Goal: Book appointment/travel/reservation

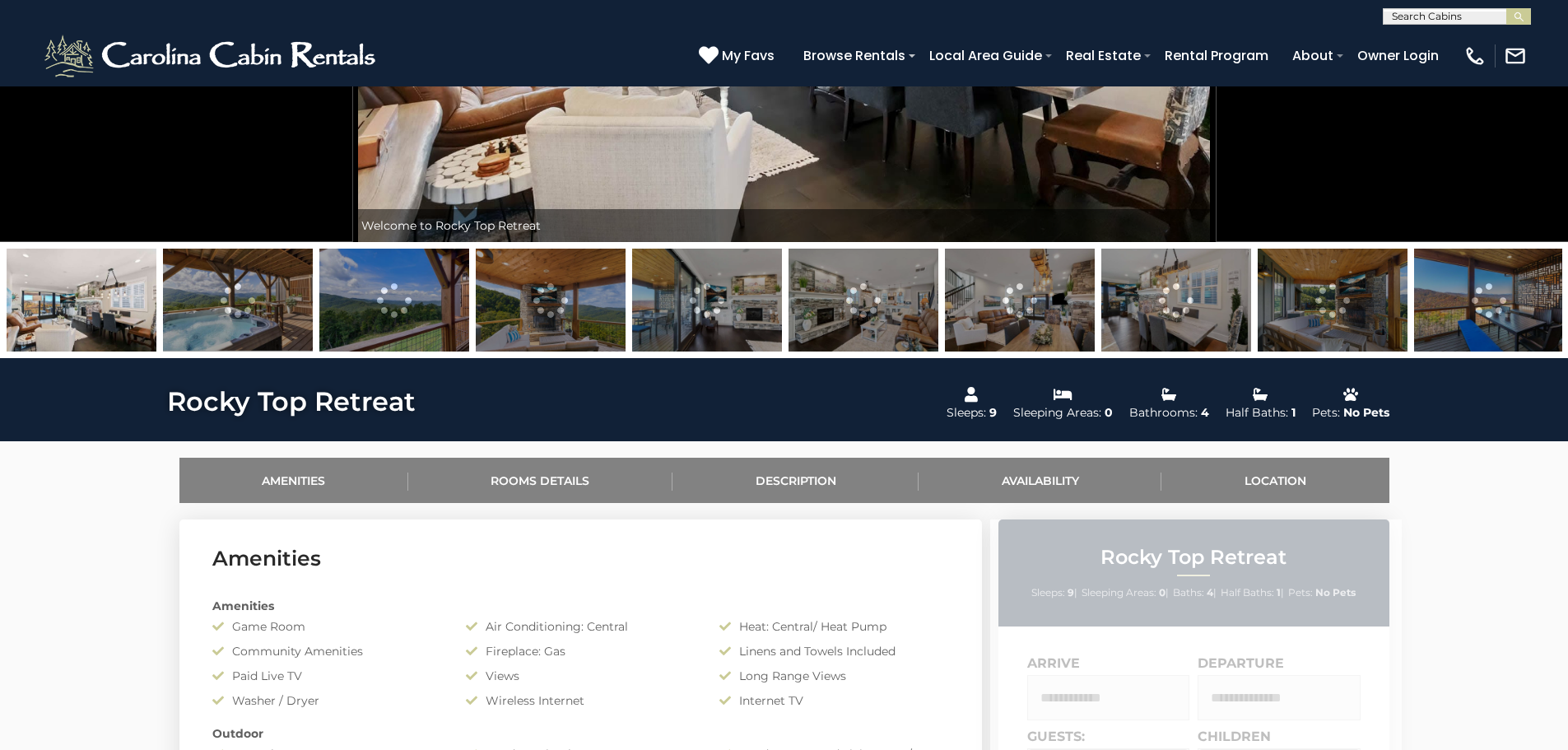
scroll to position [494, 0]
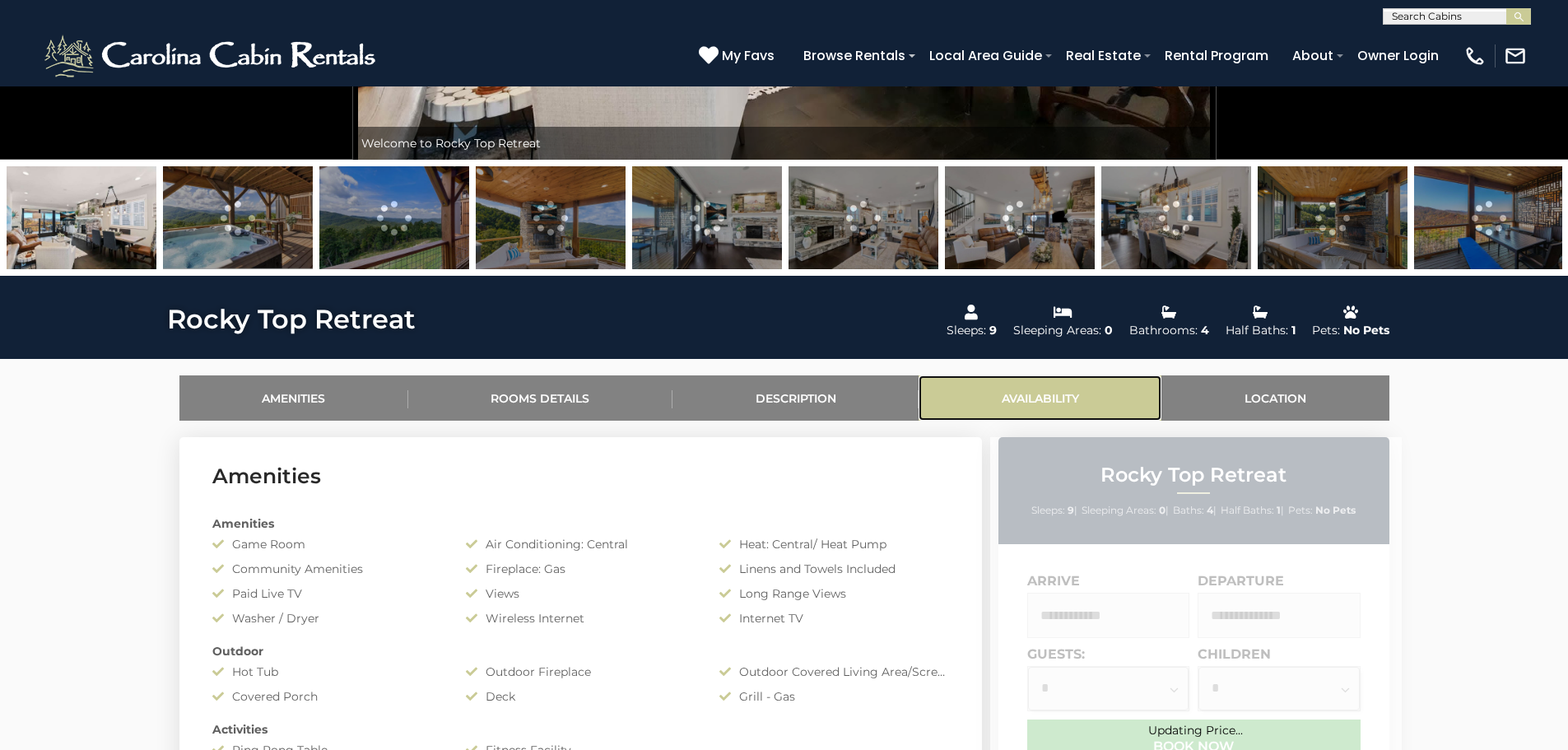
click at [1044, 400] on link "Availability" at bounding box center [1039, 398] width 243 height 45
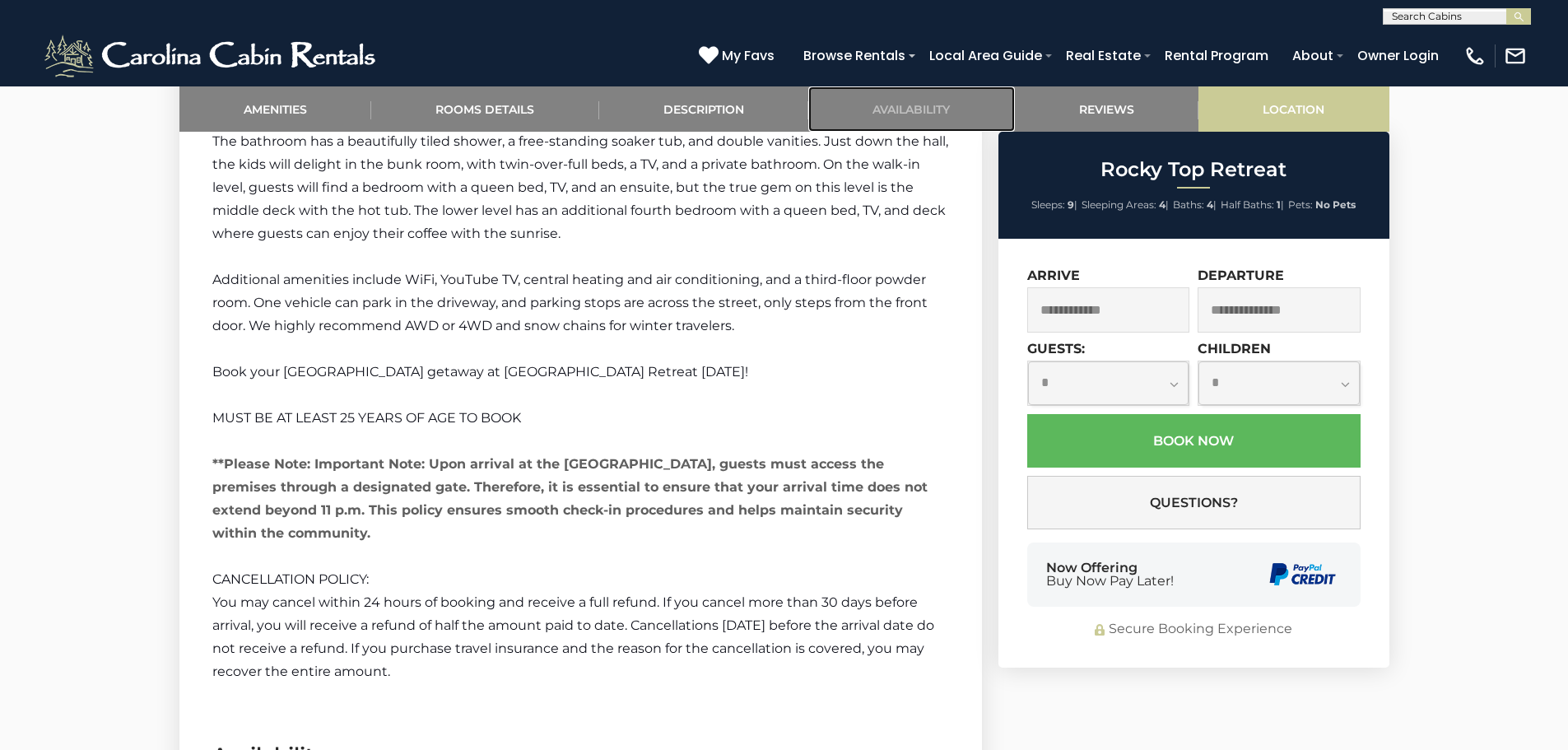
scroll to position [2799, 0]
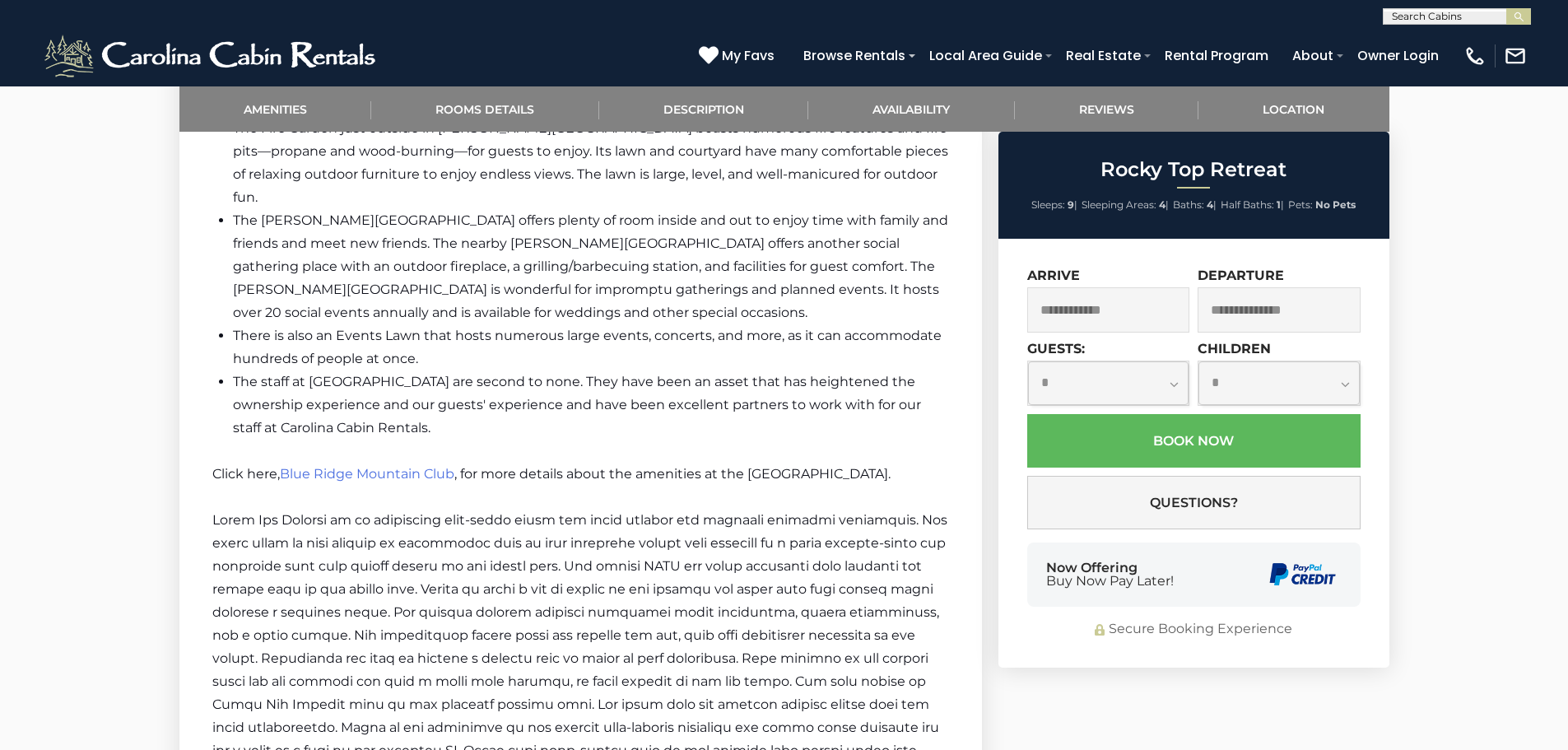
scroll to position [2387, 0]
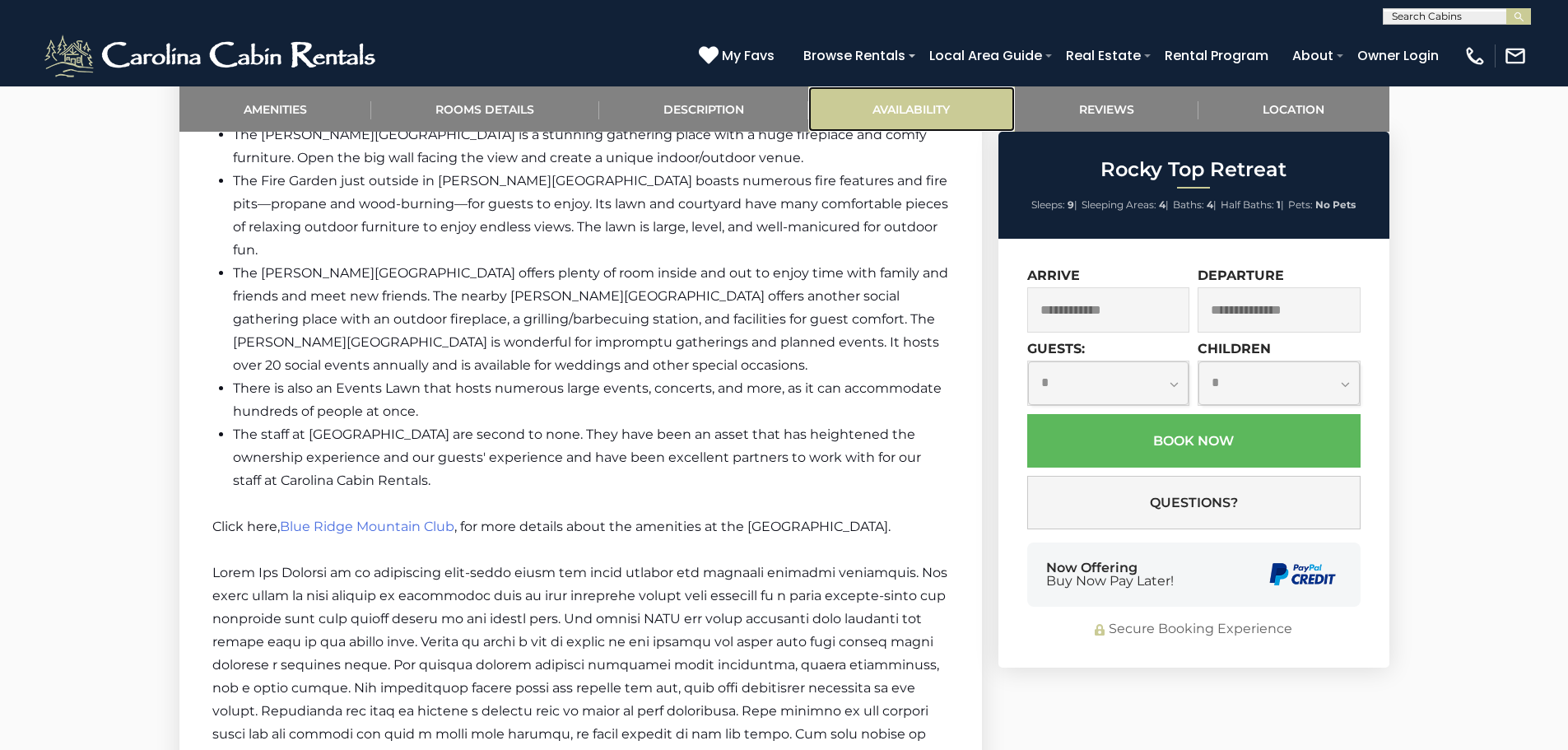
click at [932, 109] on link "Availability" at bounding box center [911, 109] width 207 height 45
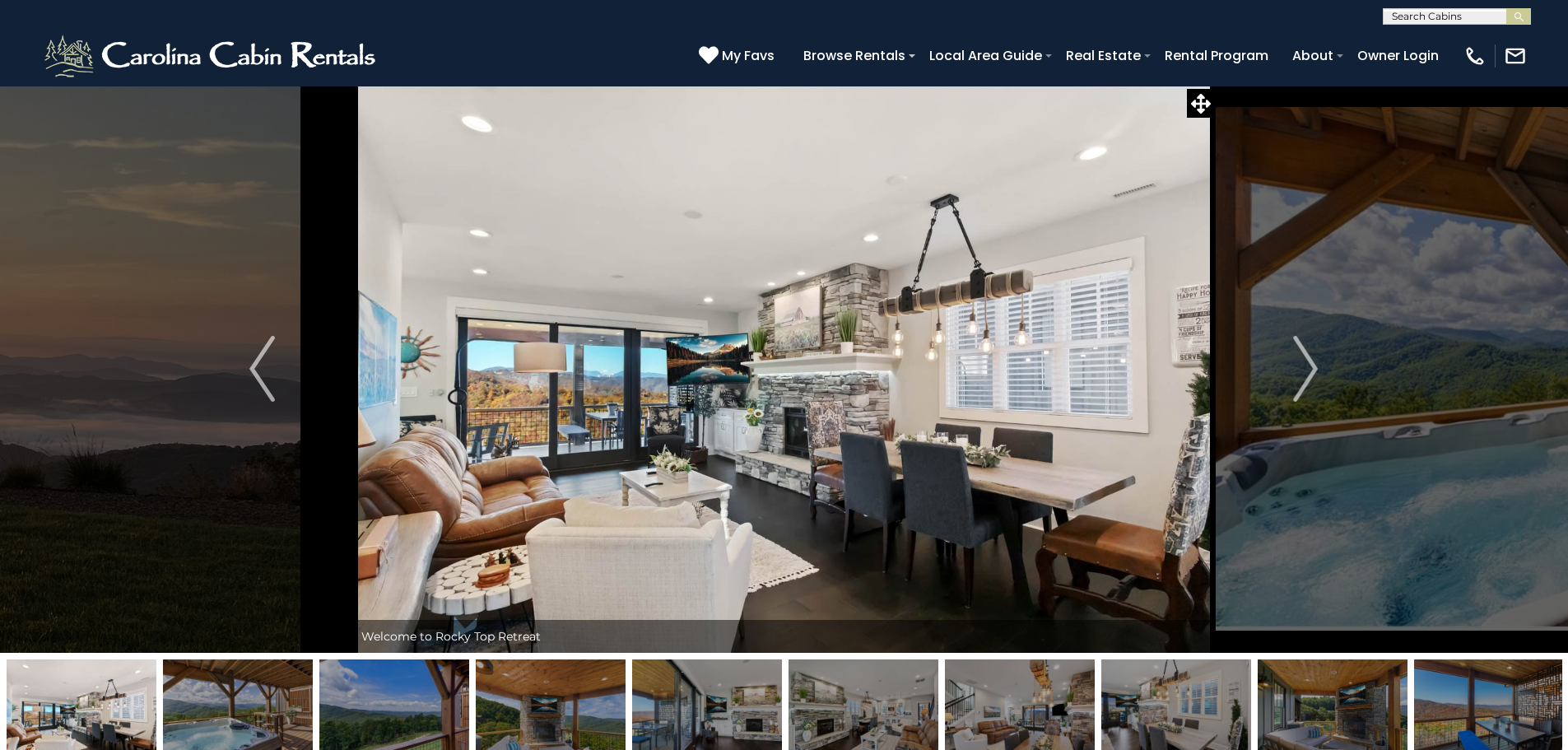
scroll to position [0, 0]
click at [1471, 49] on img at bounding box center [1474, 56] width 23 height 23
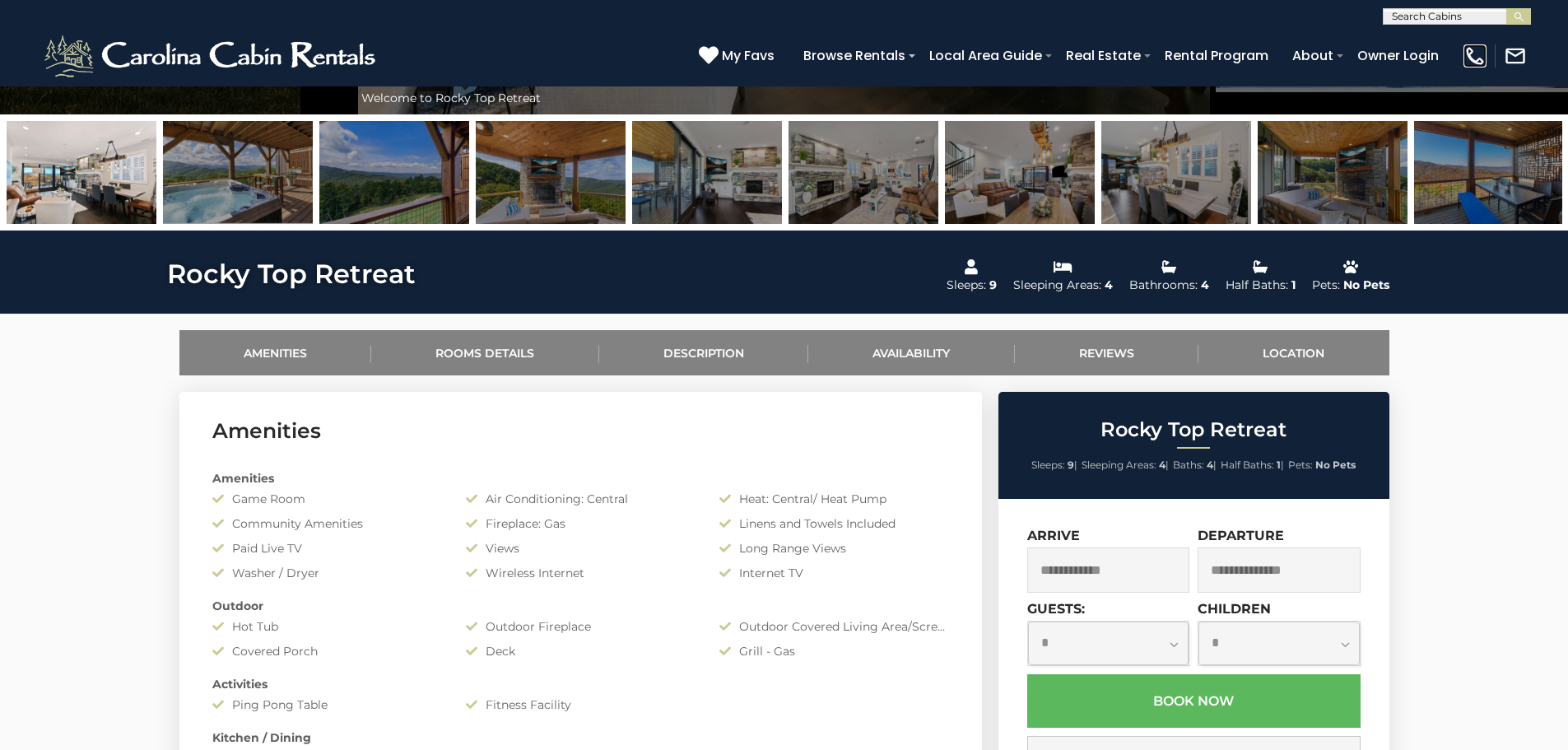
scroll to position [576, 0]
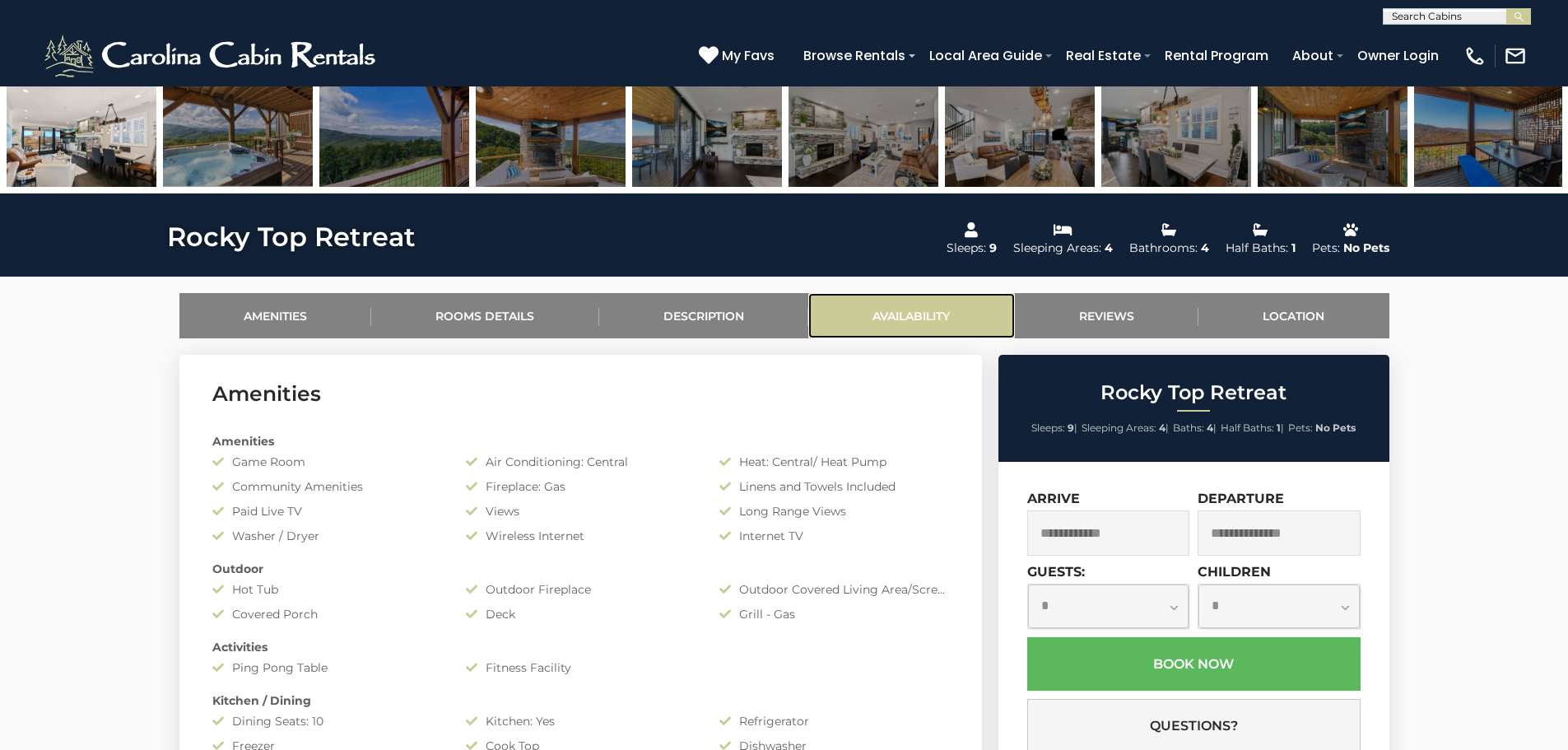
click at [923, 309] on link "Availability" at bounding box center [911, 316] width 207 height 45
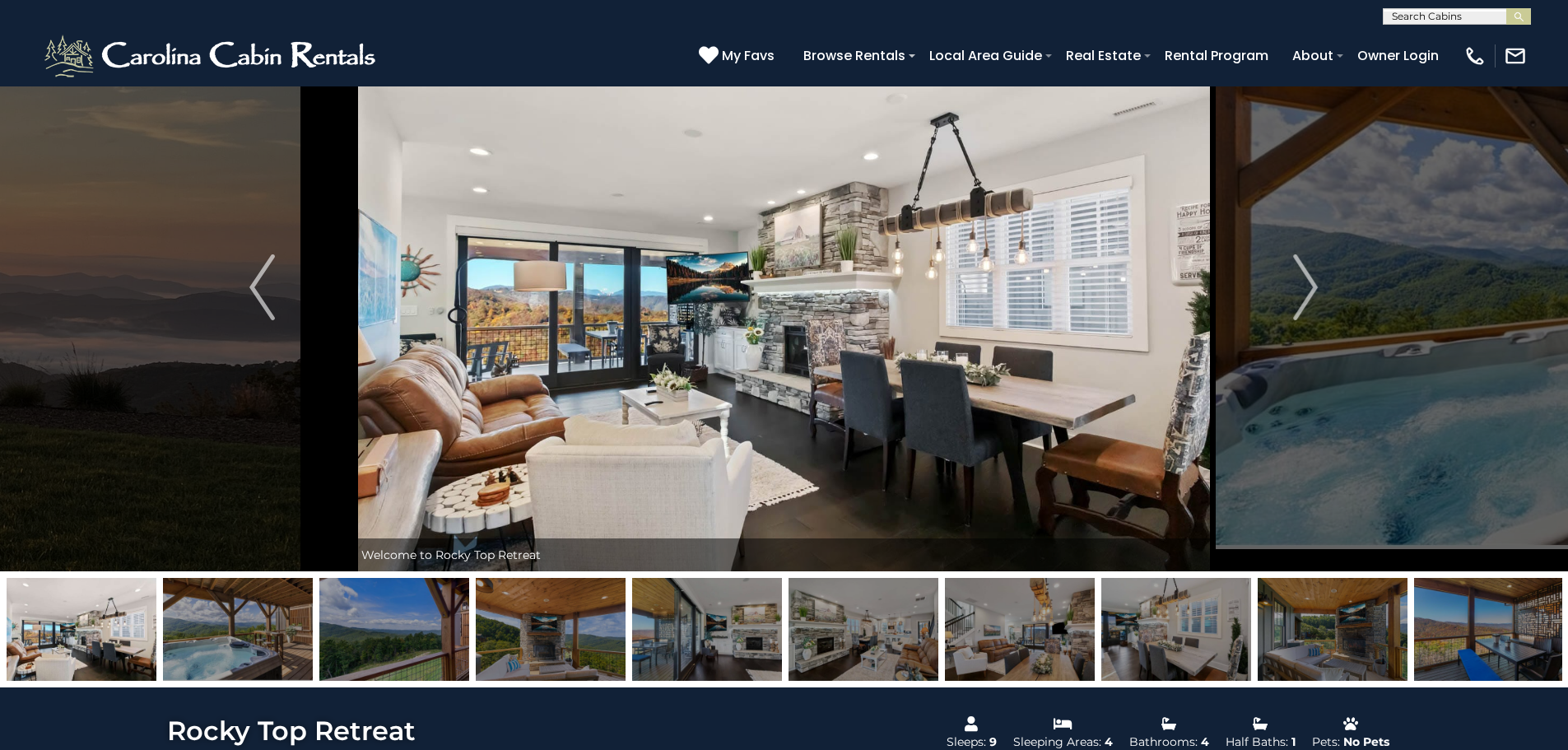
scroll to position [0, 0]
